Goal: Information Seeking & Learning: Learn about a topic

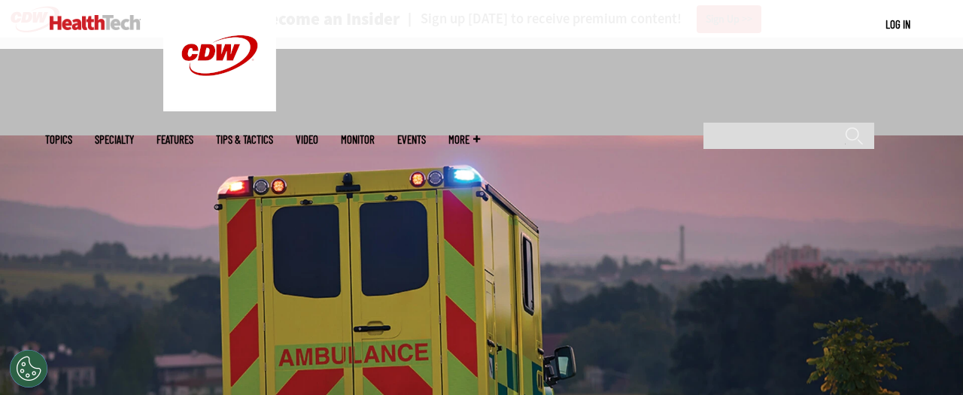
scroll to position [259, 0]
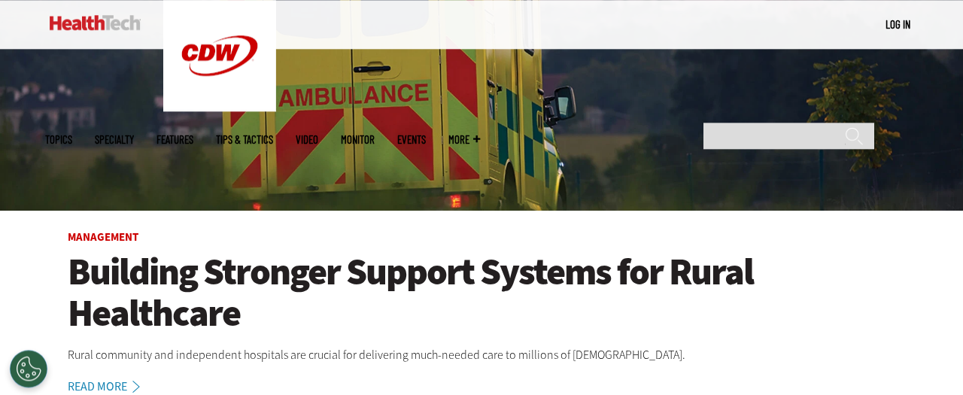
click at [138, 283] on h1 "Building Stronger Support Systems for Rural Healthcare" at bounding box center [481, 292] width 827 height 83
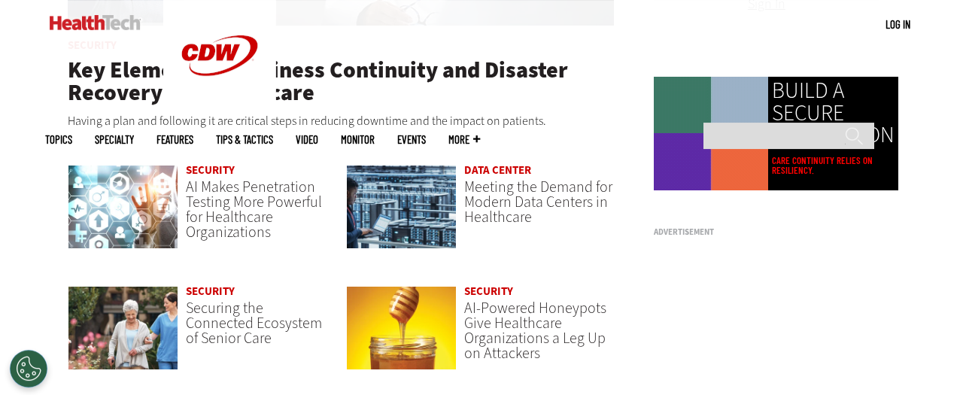
scroll to position [1003, 0]
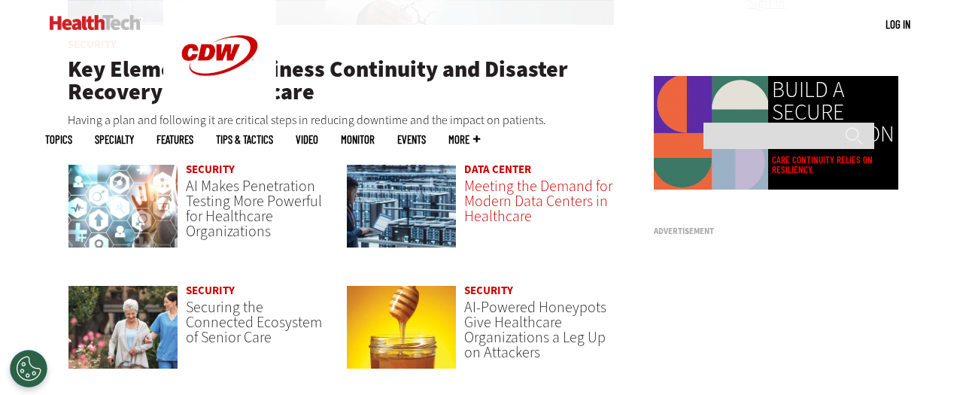
click at [481, 199] on span "Meeting the Demand for Modern Data Centers in Healthcare" at bounding box center [538, 201] width 148 height 50
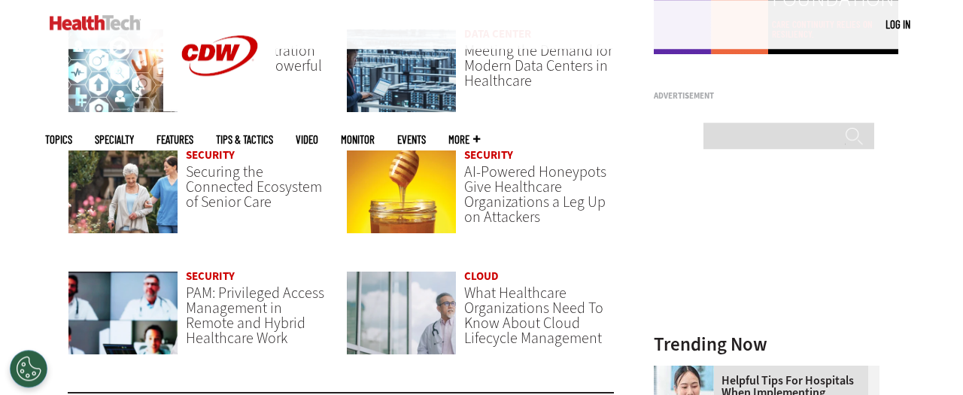
scroll to position [1140, 0]
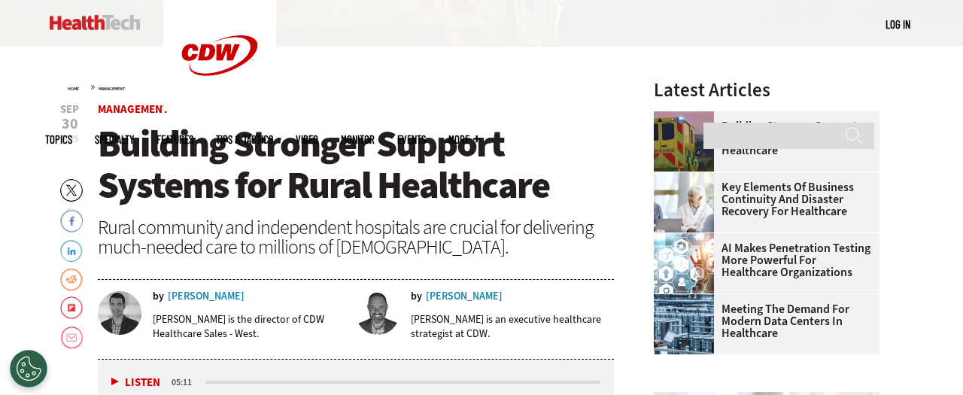
scroll to position [423, 0]
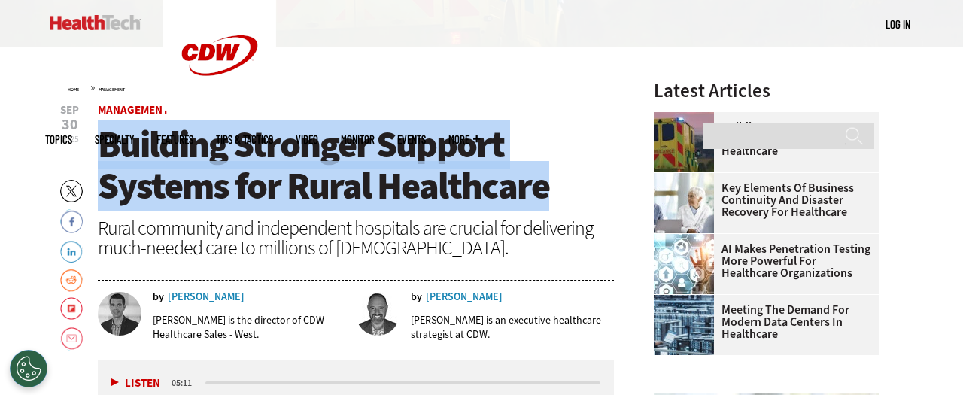
drag, startPoint x: 99, startPoint y: 139, endPoint x: 559, endPoint y: 175, distance: 461.7
click at [559, 175] on h1 "Building Stronger Support Systems for Rural Healthcare" at bounding box center [356, 165] width 516 height 83
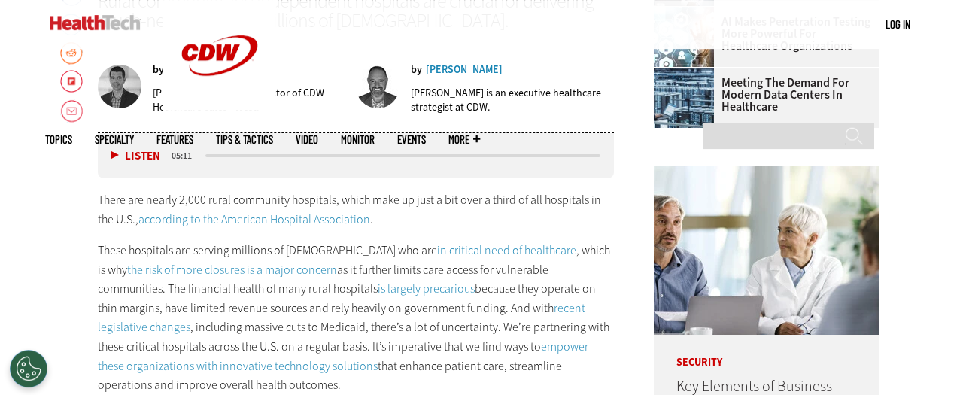
scroll to position [651, 0]
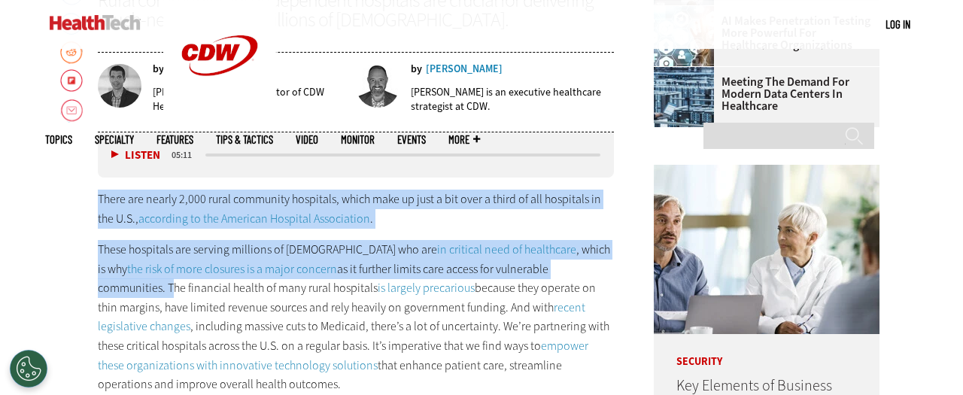
drag, startPoint x: 98, startPoint y: 197, endPoint x: 575, endPoint y: 267, distance: 482.0
click at [575, 267] on div "There are nearly 2,000 rural community hospitals, which make up just a bit over…" at bounding box center [356, 387] width 516 height 395
copy div "There are nearly 2,000 rural community hospitals, which make up just a bit over…"
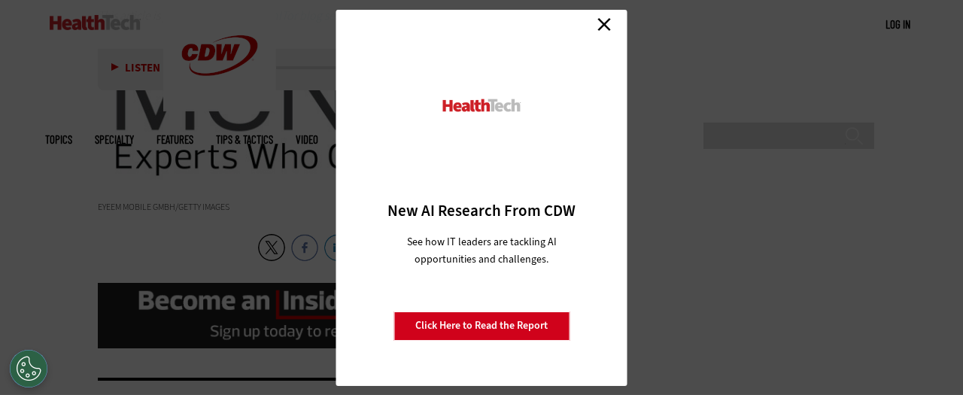
scroll to position [2371, 0]
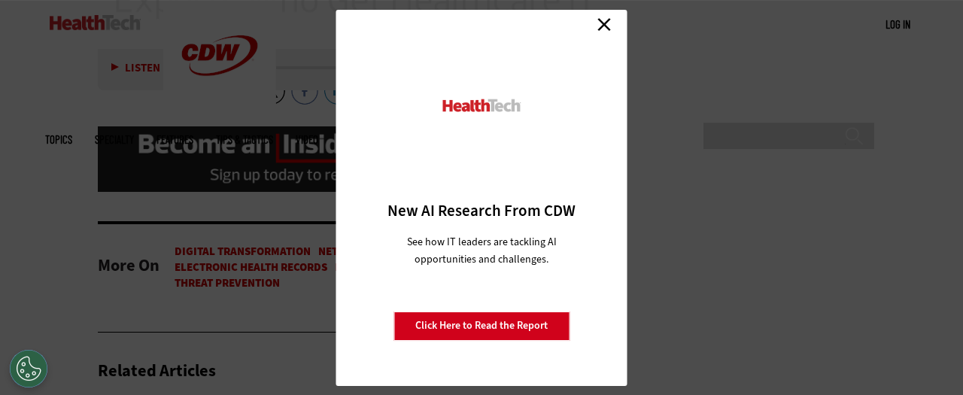
click at [604, 21] on link "Close" at bounding box center [604, 25] width 23 height 23
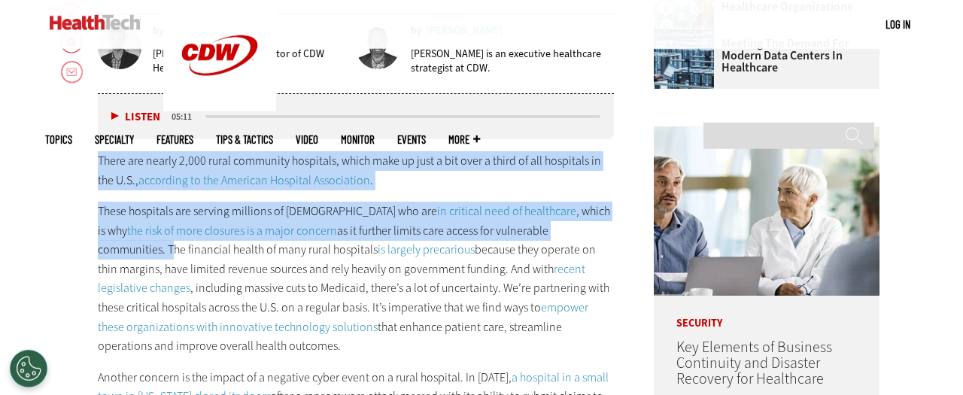
scroll to position [689, 0]
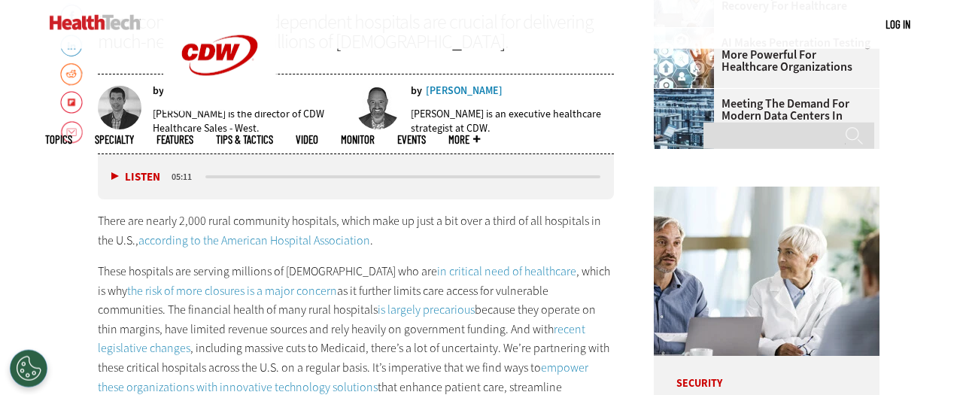
scroll to position [739, 0]
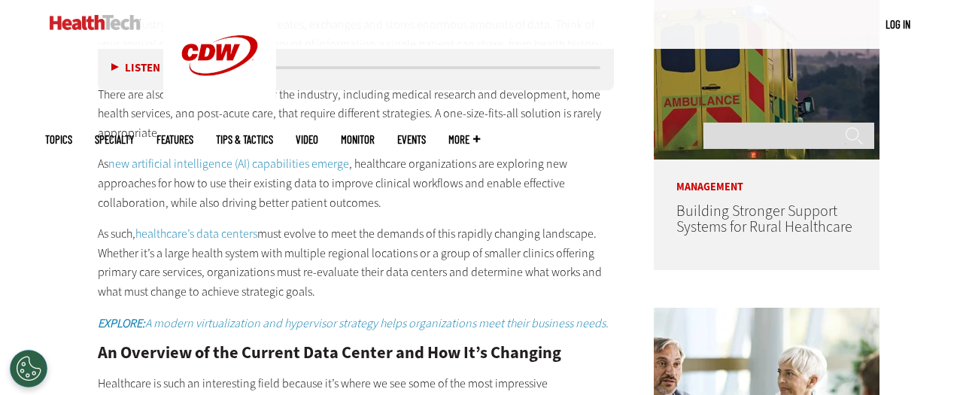
scroll to position [990, 0]
